Goal: Information Seeking & Learning: Learn about a topic

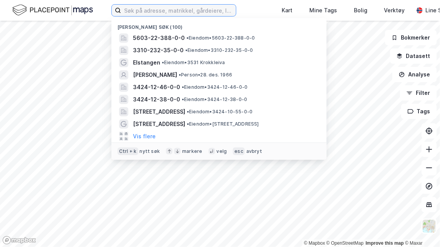
click at [178, 13] on input at bounding box center [178, 11] width 115 height 12
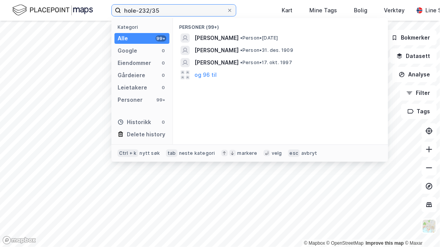
type input "hole-232/35"
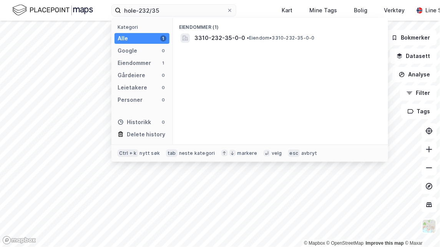
click at [215, 38] on span "3310-232-35-0-0" at bounding box center [219, 37] width 51 height 9
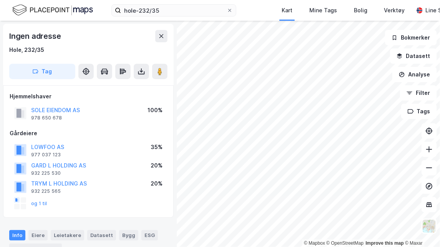
scroll to position [123, 0]
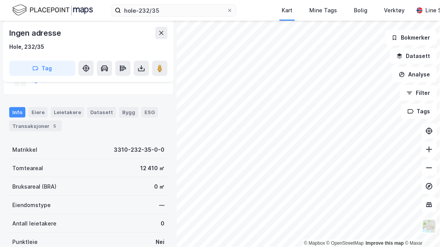
click at [35, 126] on div "Transaksjoner 5" at bounding box center [35, 126] width 53 height 11
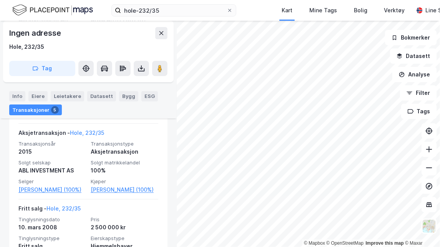
scroll to position [559, 0]
